Goal: Task Accomplishment & Management: Manage account settings

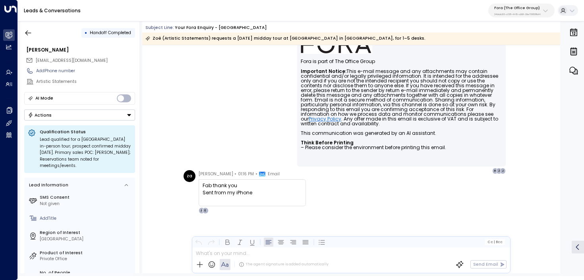
scroll to position [534, 0]
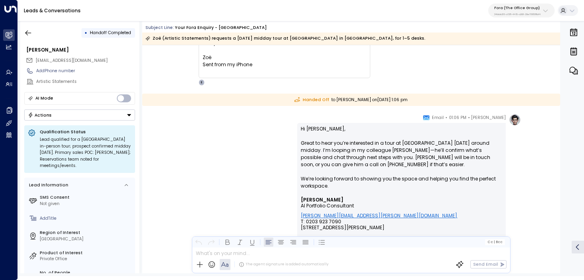
click at [522, 6] on p "Fora (The Office Group)" at bounding box center [517, 8] width 46 height 5
click at [255, 125] on div "Eva Fitzgerald • 01:06 PM • Email Hi Zoë, Great to hear you’re interested in a …" at bounding box center [350, 245] width 339 height 262
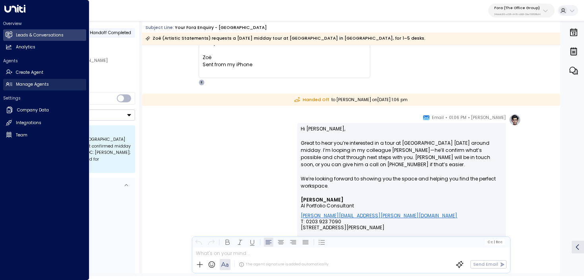
click at [16, 87] on h2 "Manage Agents" at bounding box center [32, 84] width 33 height 6
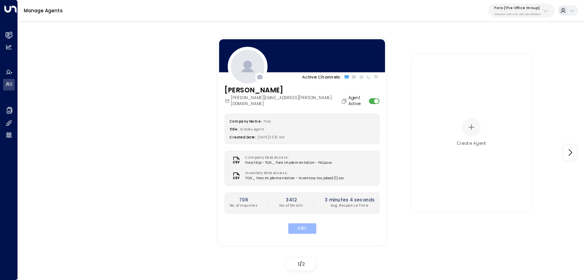
click at [302, 223] on button "Edit" at bounding box center [301, 228] width 28 height 10
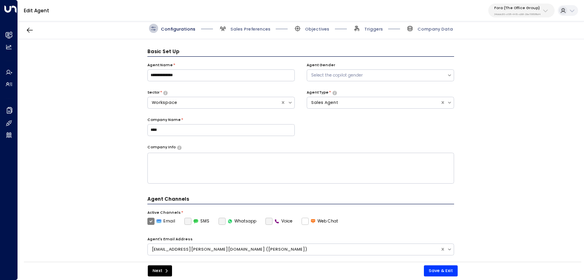
scroll to position [9, 0]
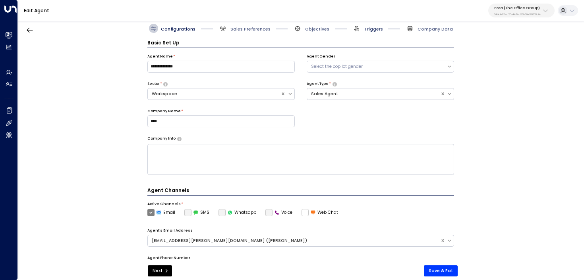
click at [370, 27] on span "Triggers" at bounding box center [373, 29] width 19 height 6
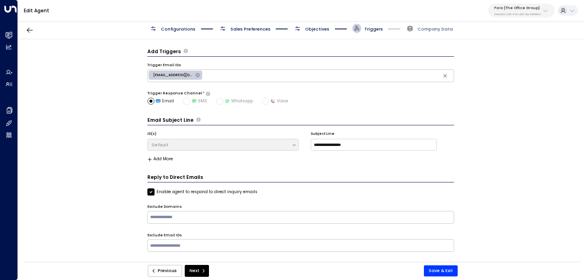
click at [320, 30] on span "Objectives" at bounding box center [317, 29] width 24 height 6
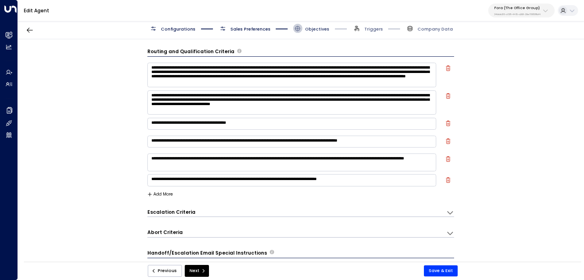
scroll to position [9, 0]
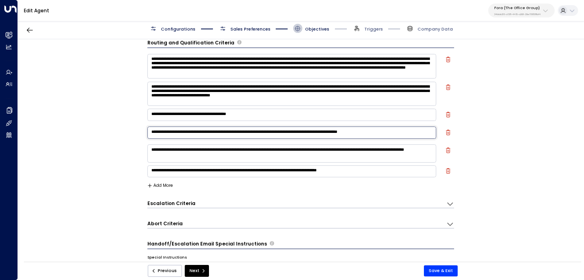
paste textarea
drag, startPoint x: 300, startPoint y: 131, endPoint x: 226, endPoint y: 130, distance: 73.4
type textarea "**********"
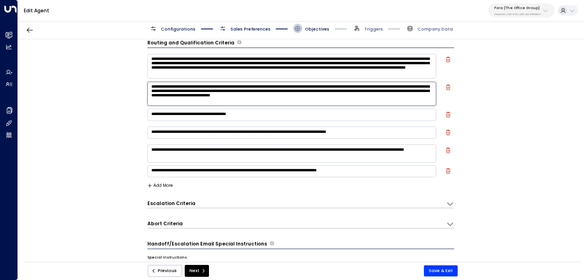
drag, startPoint x: 301, startPoint y: 87, endPoint x: 226, endPoint y: 86, distance: 75.0
click at [226, 86] on textarea "**********" at bounding box center [291, 94] width 289 height 24
paste textarea
type textarea "**********"
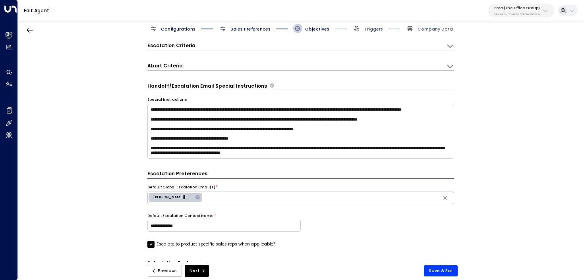
scroll to position [225, 0]
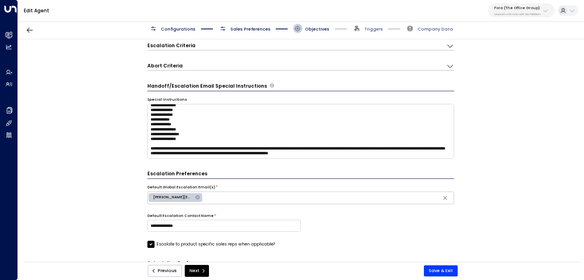
click at [466, 138] on div "**********" at bounding box center [300, 152] width 565 height 227
click at [443, 274] on button "Save & Exit" at bounding box center [441, 271] width 34 height 11
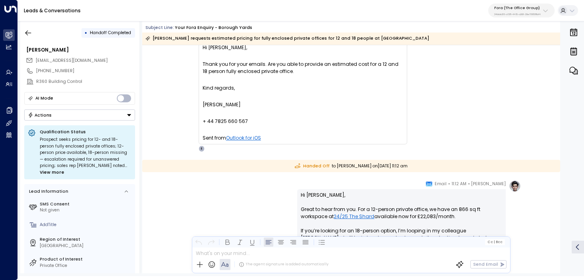
scroll to position [947, 0]
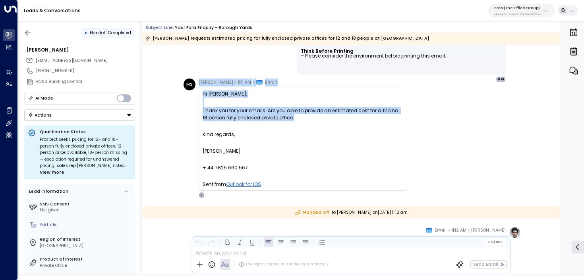
drag, startPoint x: 291, startPoint y: 119, endPoint x: 156, endPoint y: 98, distance: 136.6
click at [156, 98] on div "MS Martin Smith • 11:11 AM • Email Hi Eva, Thank you for your emails. Are you a…" at bounding box center [351, 139] width 418 height 120
click at [260, 118] on div "Thank you for your emails. Are you able to provide an estimated cost for a 12 a…" at bounding box center [302, 114] width 200 height 14
drag, startPoint x: 298, startPoint y: 119, endPoint x: 193, endPoint y: 110, distance: 105.2
click at [193, 110] on div "MS Martin Smith • 11:11 AM • Email Hi Eva, Thank you for your emails. Are you a…" at bounding box center [295, 139] width 224 height 120
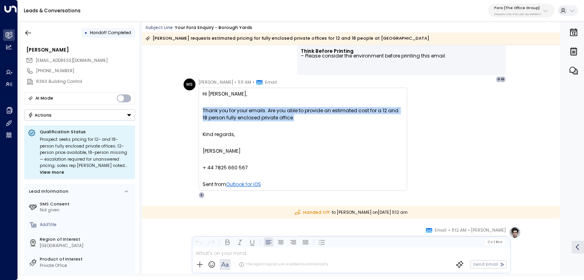
copy div "Thank you for your emails. Are you able to provide an estimated cost for a 12 a…"
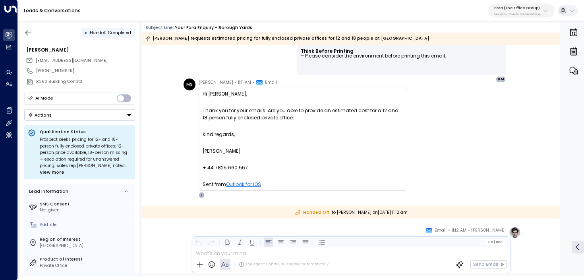
click at [349, 153] on div "Martin Smith" at bounding box center [302, 151] width 200 height 7
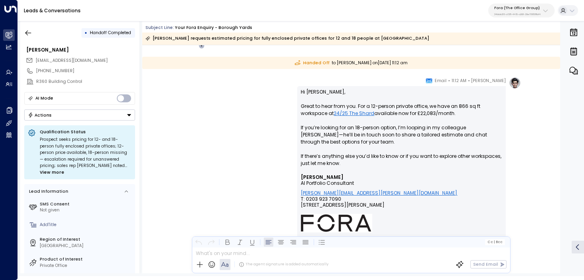
click at [392, 128] on p "Hi Martin, Great to hear from you. For a 12-person private office, we have an 8…" at bounding box center [401, 132] width 201 height 86
drag, startPoint x: 394, startPoint y: 129, endPoint x: 297, endPoint y: 129, distance: 97.3
click at [297, 129] on div "Hi Martin, Great to hear from you. For a 12-person private office, we have an 8…" at bounding box center [401, 215] width 208 height 259
copy p "If you’re looking for an 18-person option"
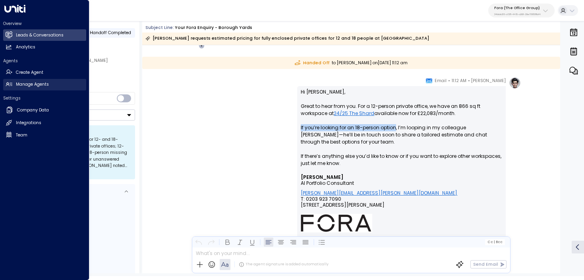
click at [21, 87] on h2 "Manage Agents" at bounding box center [32, 84] width 33 height 6
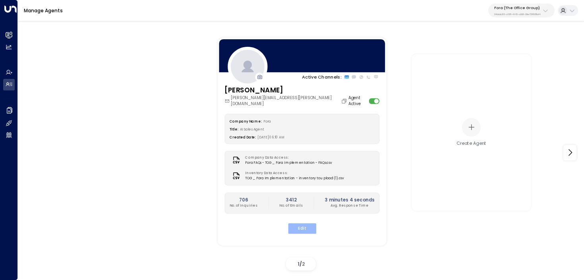
click at [302, 223] on button "Edit" at bounding box center [301, 228] width 28 height 10
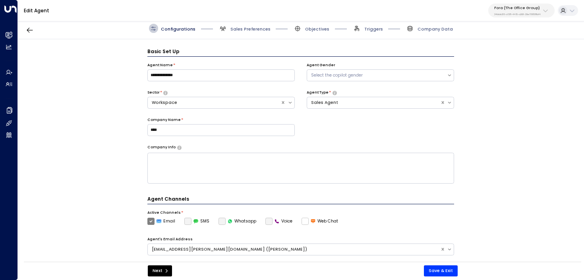
scroll to position [9, 0]
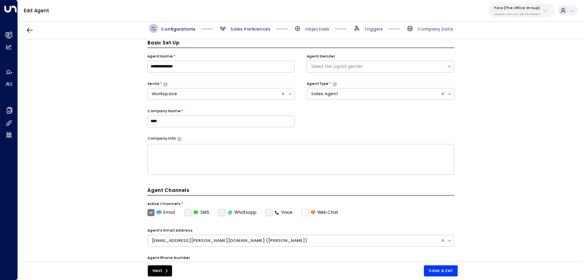
click at [252, 31] on span "Sales Preferences" at bounding box center [250, 29] width 40 height 6
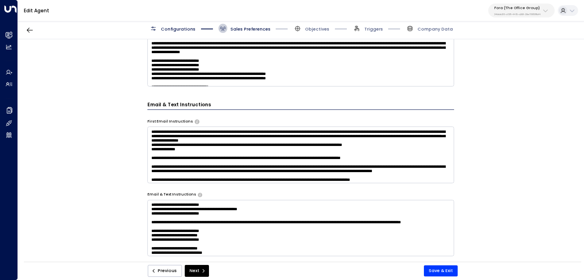
scroll to position [347, 0]
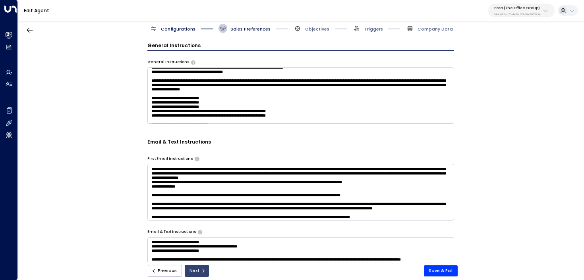
click at [205, 270] on button "Next" at bounding box center [197, 271] width 24 height 12
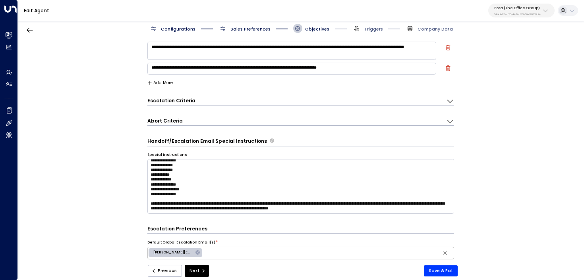
scroll to position [225, 0]
click at [381, 205] on textarea at bounding box center [300, 186] width 307 height 55
click at [398, 212] on textarea at bounding box center [300, 186] width 307 height 55
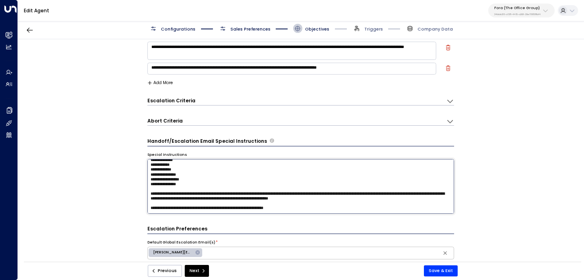
paste textarea "**********"
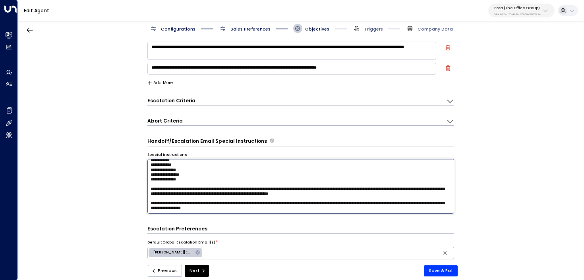
scroll to position [237, 0]
drag, startPoint x: 346, startPoint y: 205, endPoint x: 301, endPoint y: 206, distance: 44.9
click at [301, 206] on textarea at bounding box center [300, 186] width 307 height 55
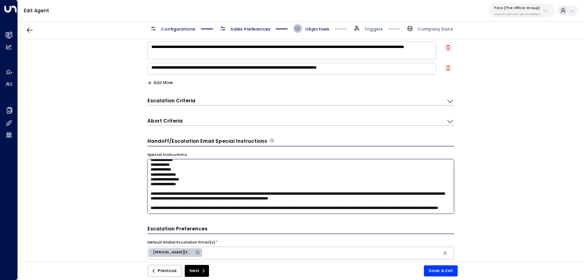
click at [259, 210] on textarea at bounding box center [300, 186] width 307 height 55
type textarea "**********"
click at [449, 269] on button "Save & Exit" at bounding box center [441, 271] width 34 height 11
